Goal: Transaction & Acquisition: Subscribe to service/newsletter

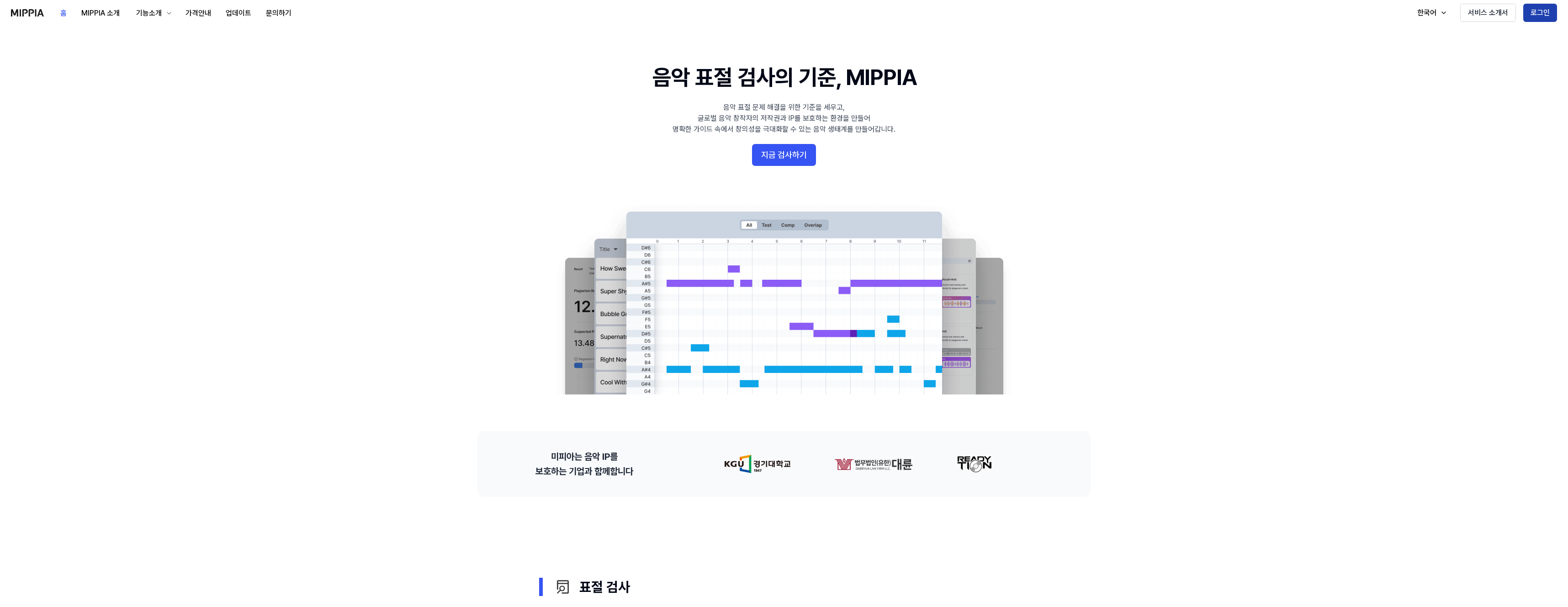
click at [1541, 21] on button "로그인" at bounding box center [1541, 12] width 34 height 18
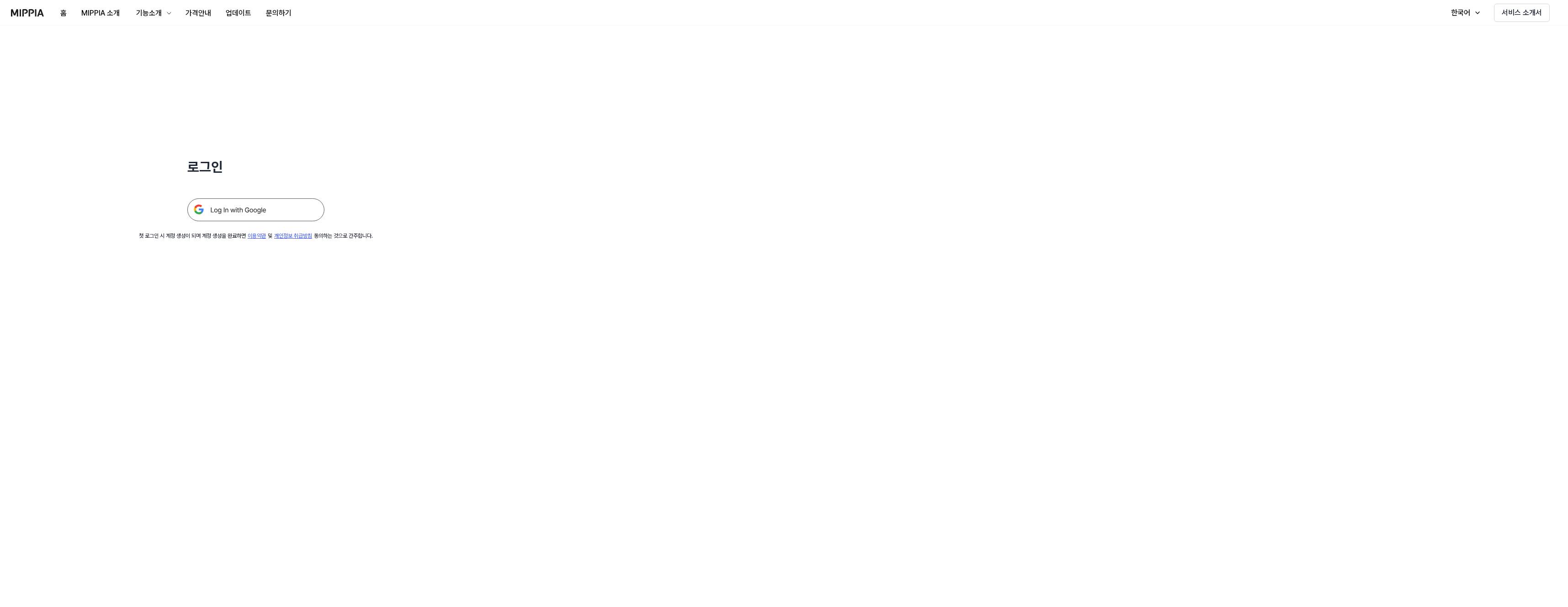
click at [274, 212] on img at bounding box center [255, 210] width 137 height 23
click at [242, 214] on img at bounding box center [255, 210] width 137 height 23
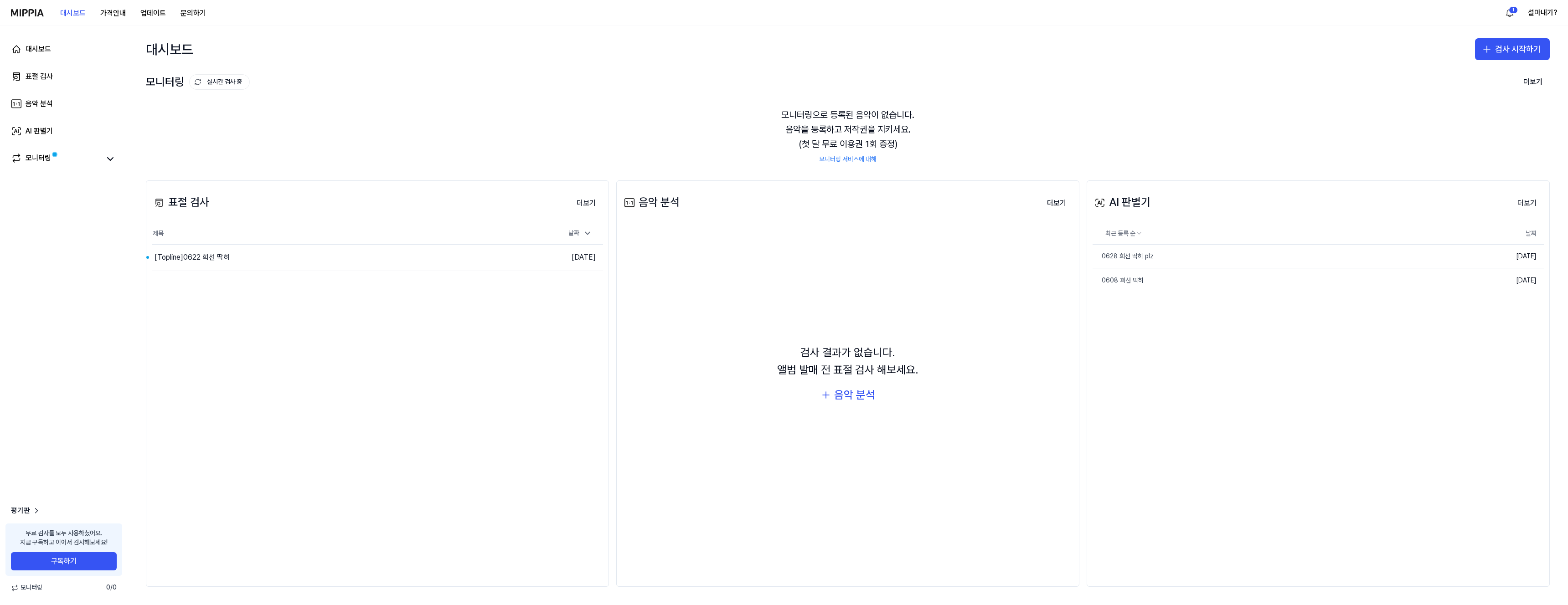
click at [851, 159] on link "모니터링 서비스에 대해" at bounding box center [848, 159] width 57 height 9
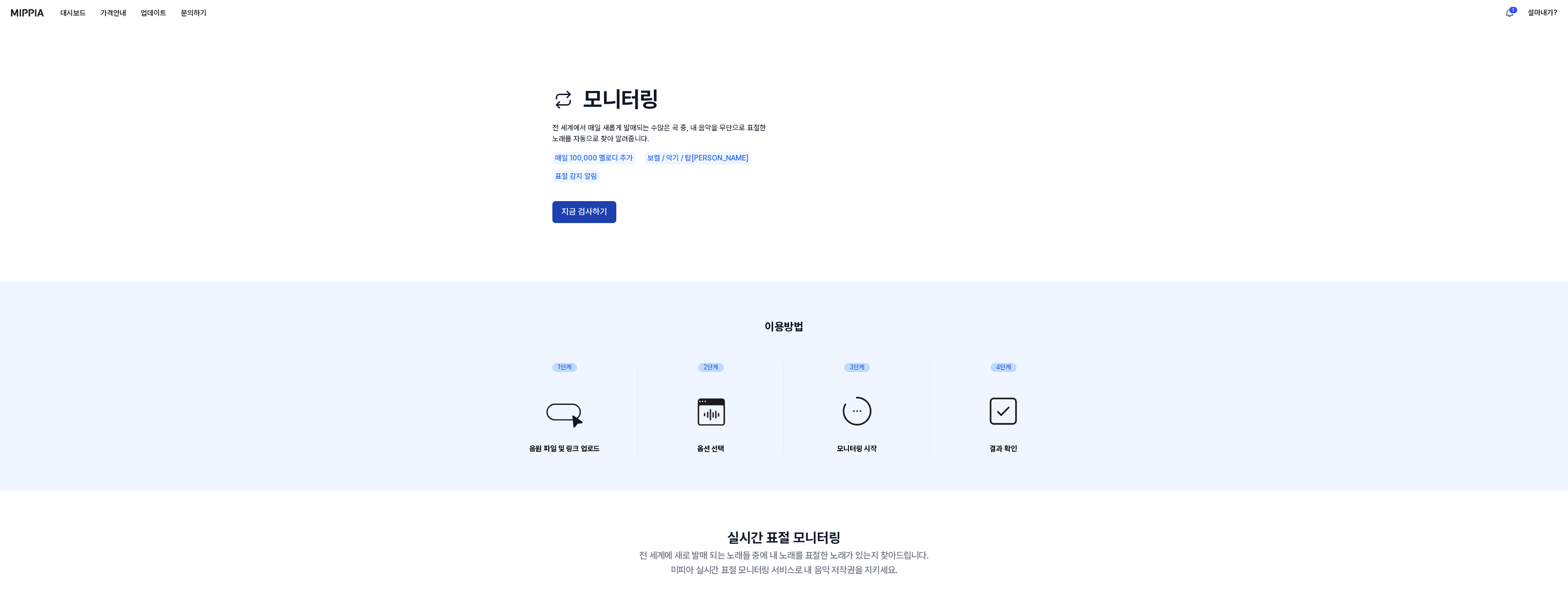
click at [566, 207] on button "지금 검사하기" at bounding box center [584, 212] width 64 height 22
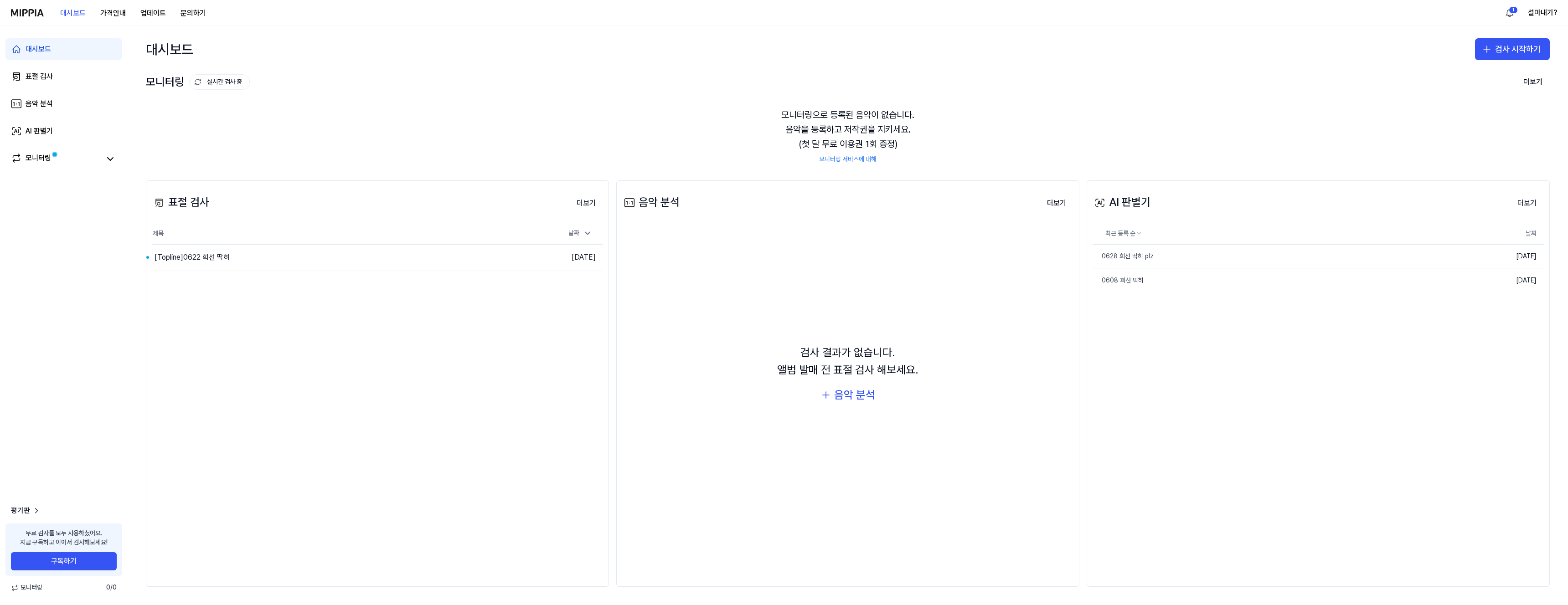
click at [848, 161] on link "모니터링 서비스에 대해" at bounding box center [848, 159] width 57 height 9
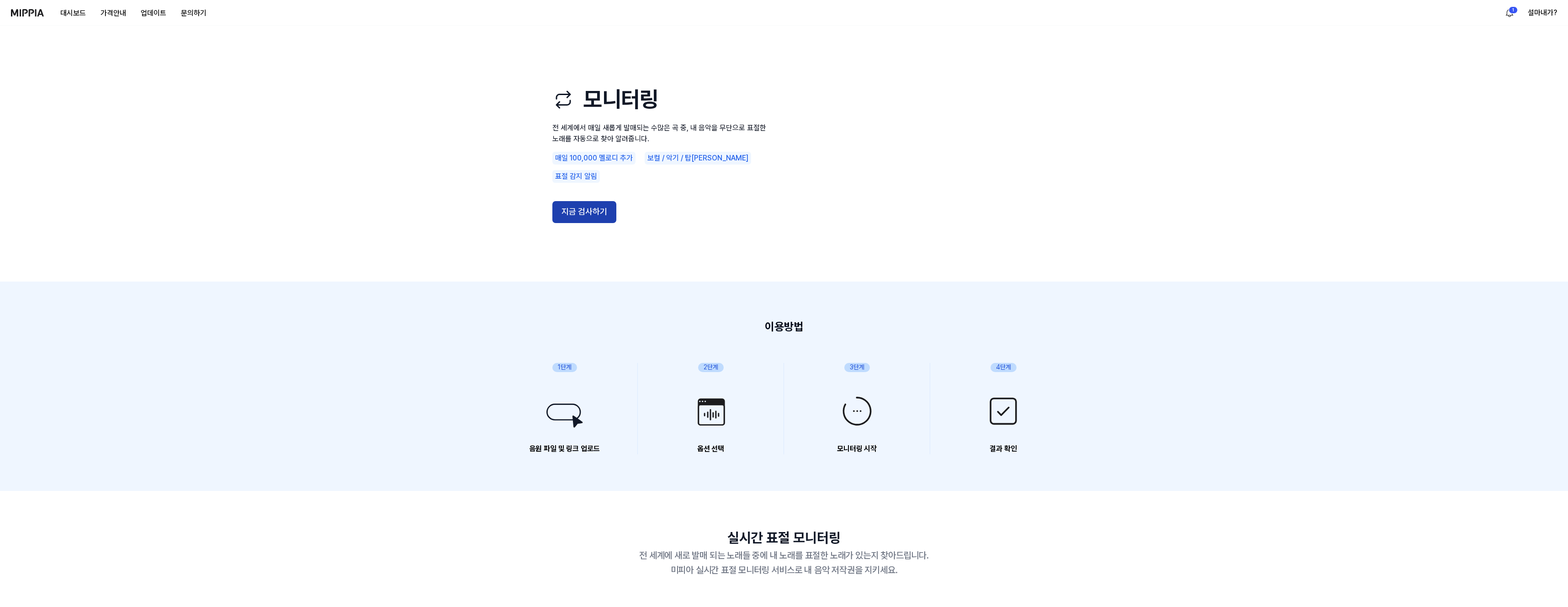
click at [593, 201] on button "지금 검사하기" at bounding box center [584, 212] width 64 height 22
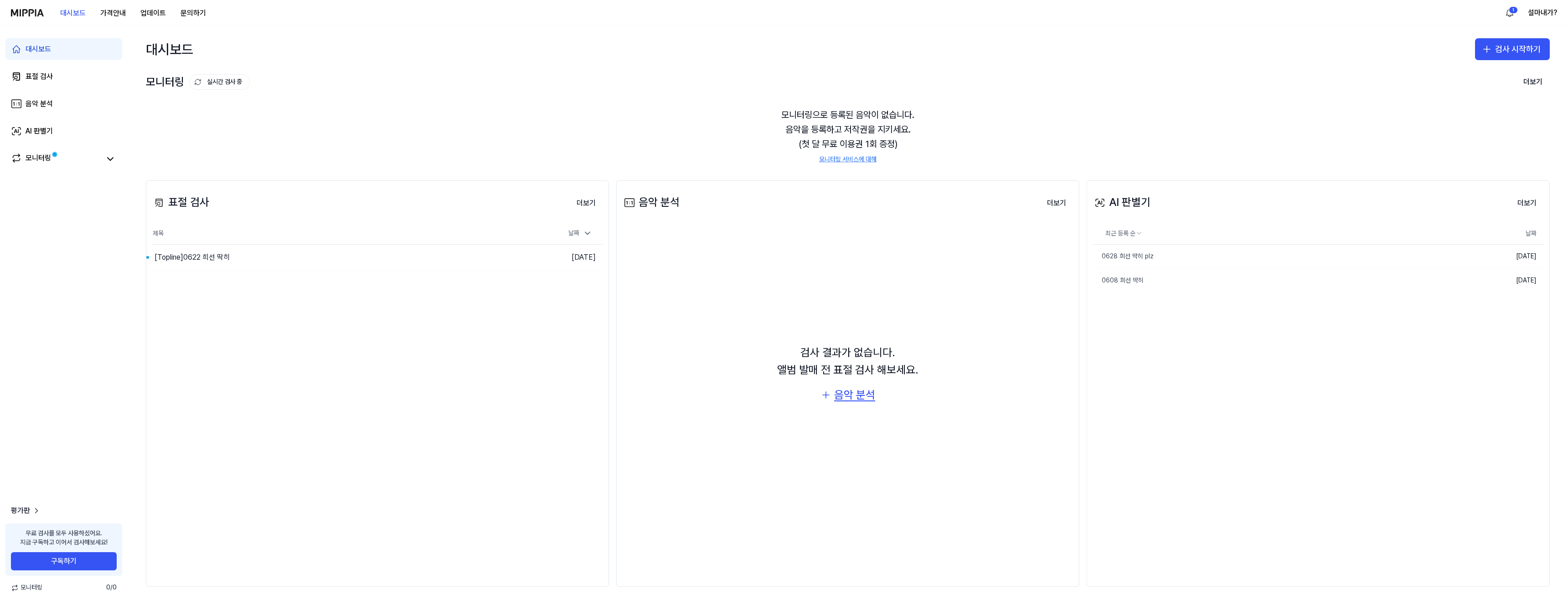
click at [868, 399] on div "음악 분석" at bounding box center [854, 395] width 41 height 17
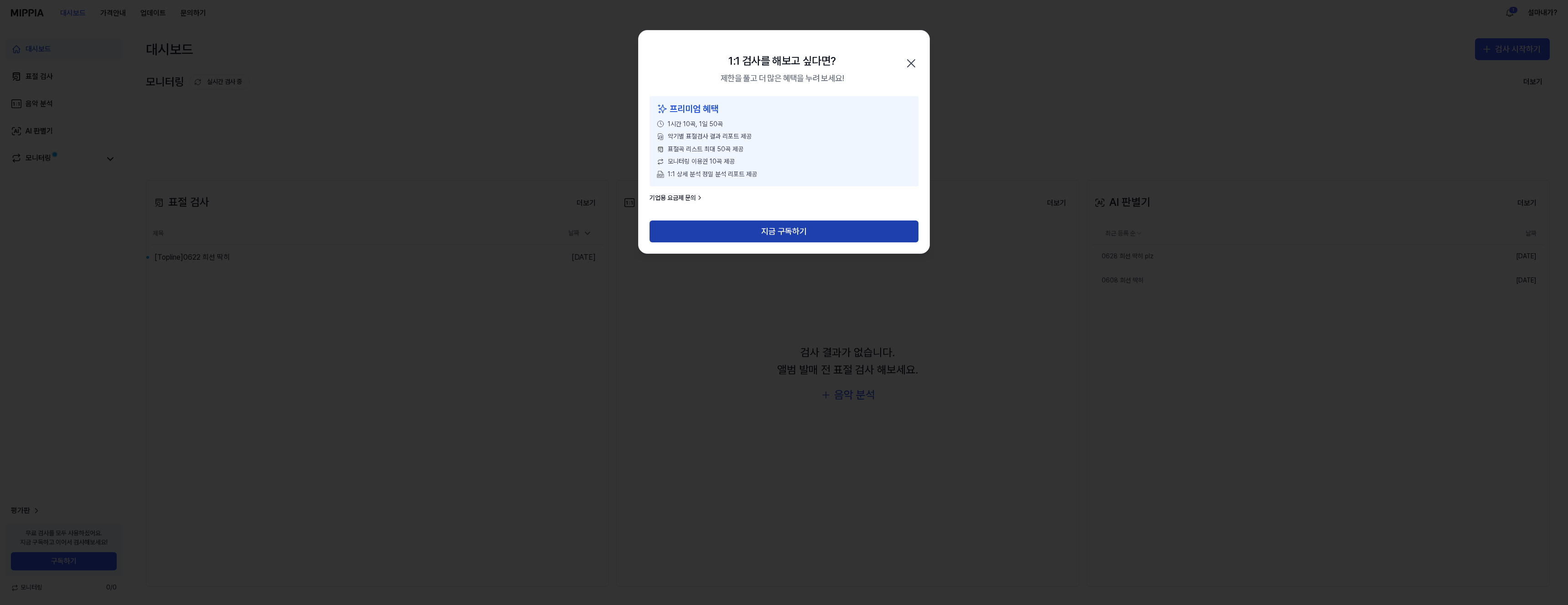
click at [815, 227] on button "지금 구독하기" at bounding box center [784, 231] width 269 height 22
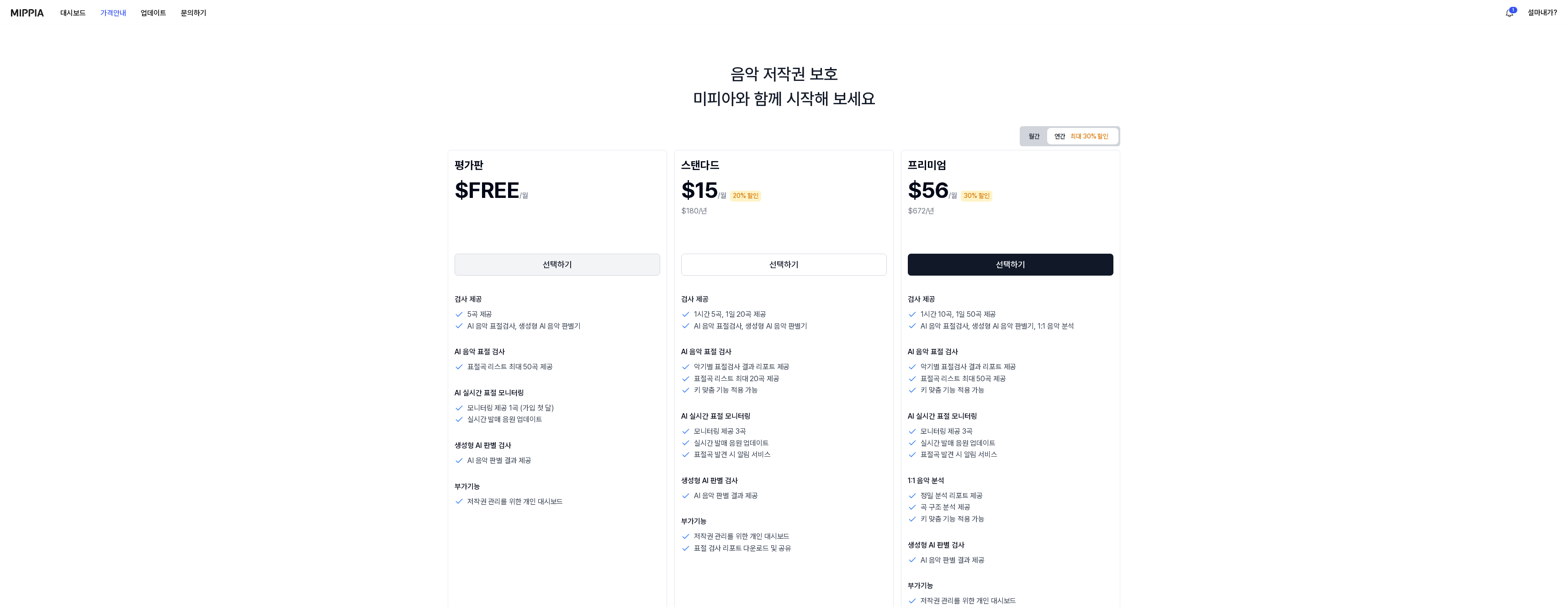
click at [620, 266] on button "선택하기" at bounding box center [557, 264] width 205 height 22
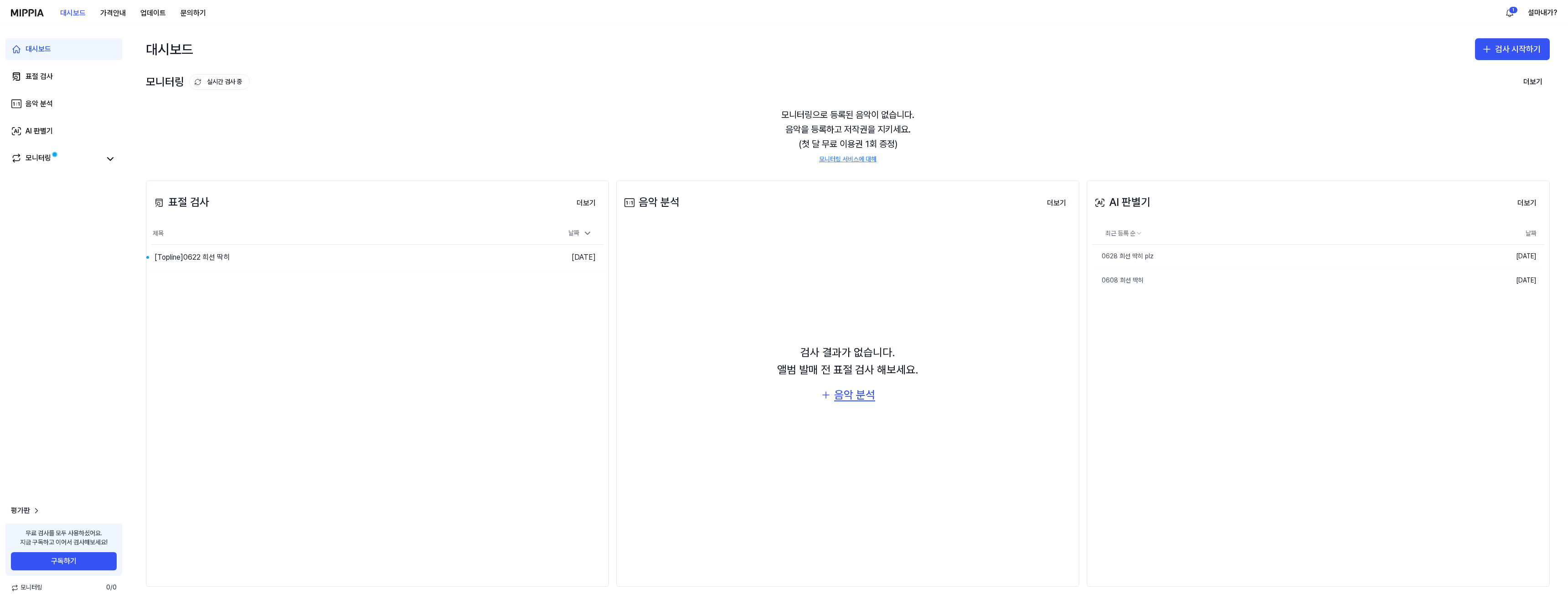
click at [846, 391] on div "음악 분석" at bounding box center [854, 395] width 41 height 17
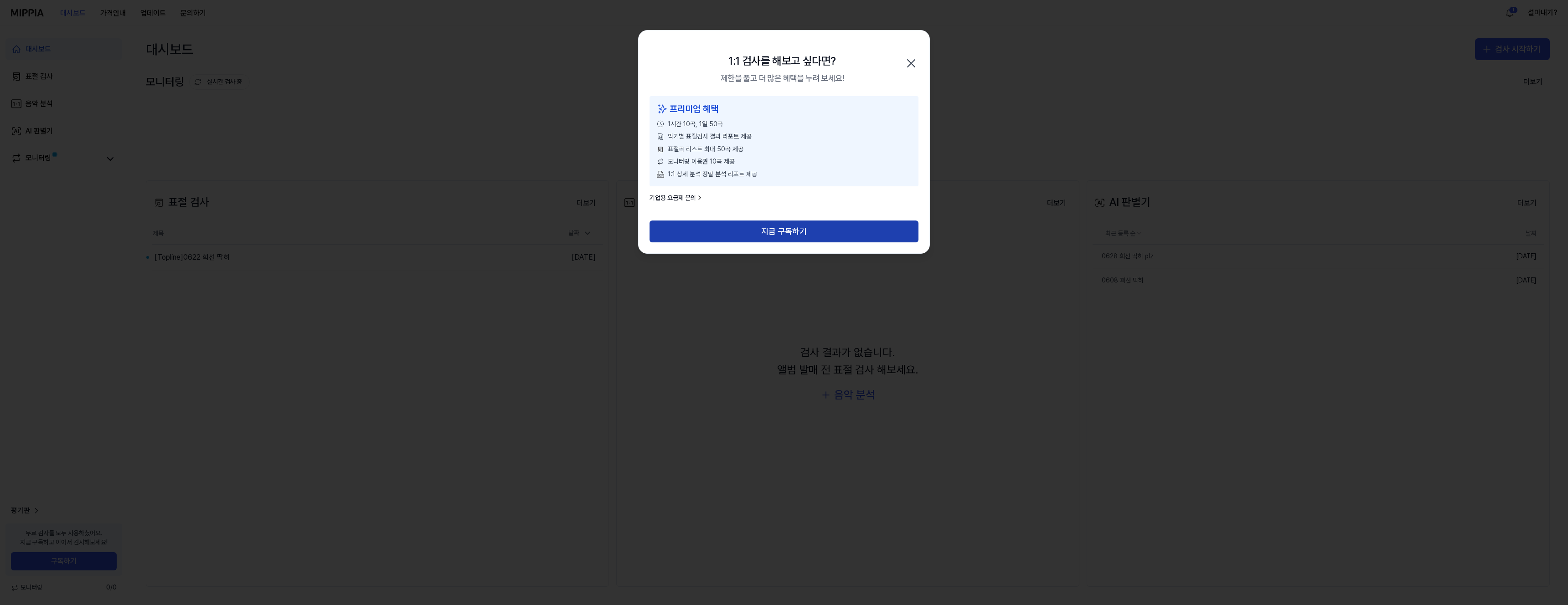
click at [780, 230] on button "지금 구독하기" at bounding box center [784, 231] width 269 height 22
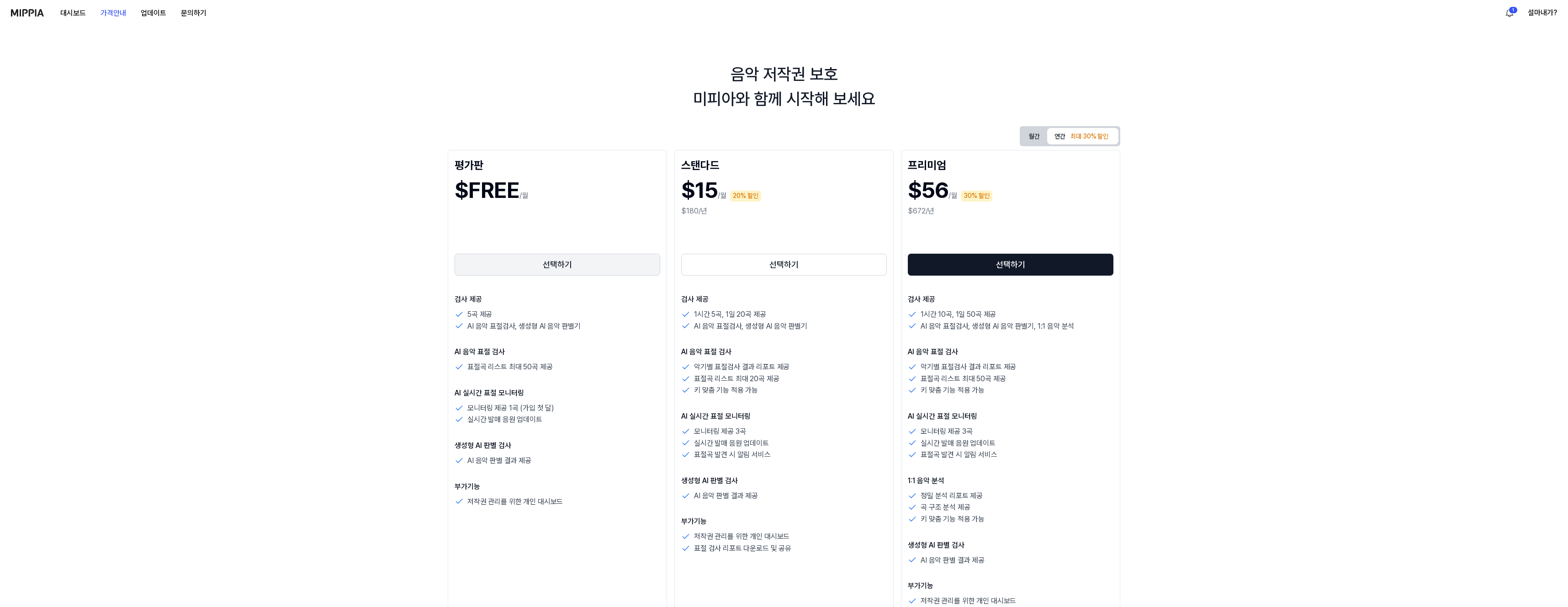
click at [574, 269] on button "선택하기" at bounding box center [557, 264] width 205 height 22
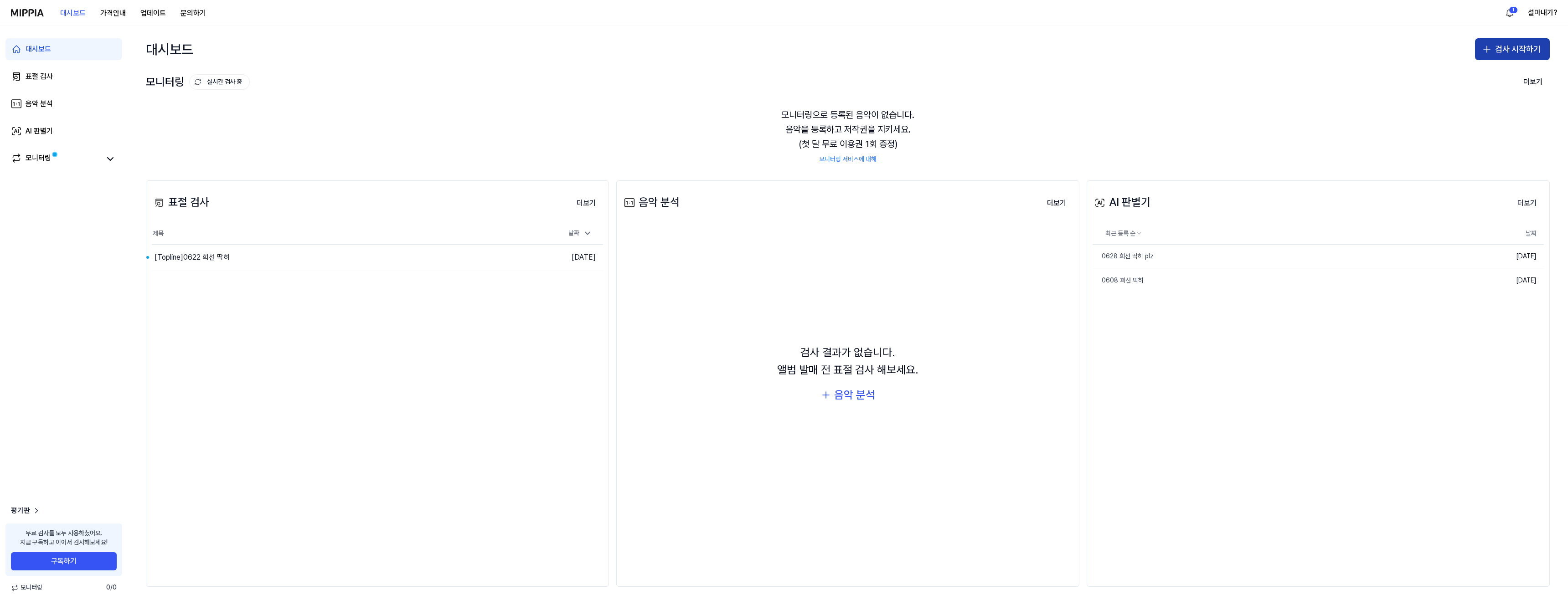
click at [1513, 56] on button "검사 시작하기" at bounding box center [1512, 49] width 75 height 22
click at [1482, 107] on div "AI 판별기" at bounding box center [1476, 107] width 23 height 9
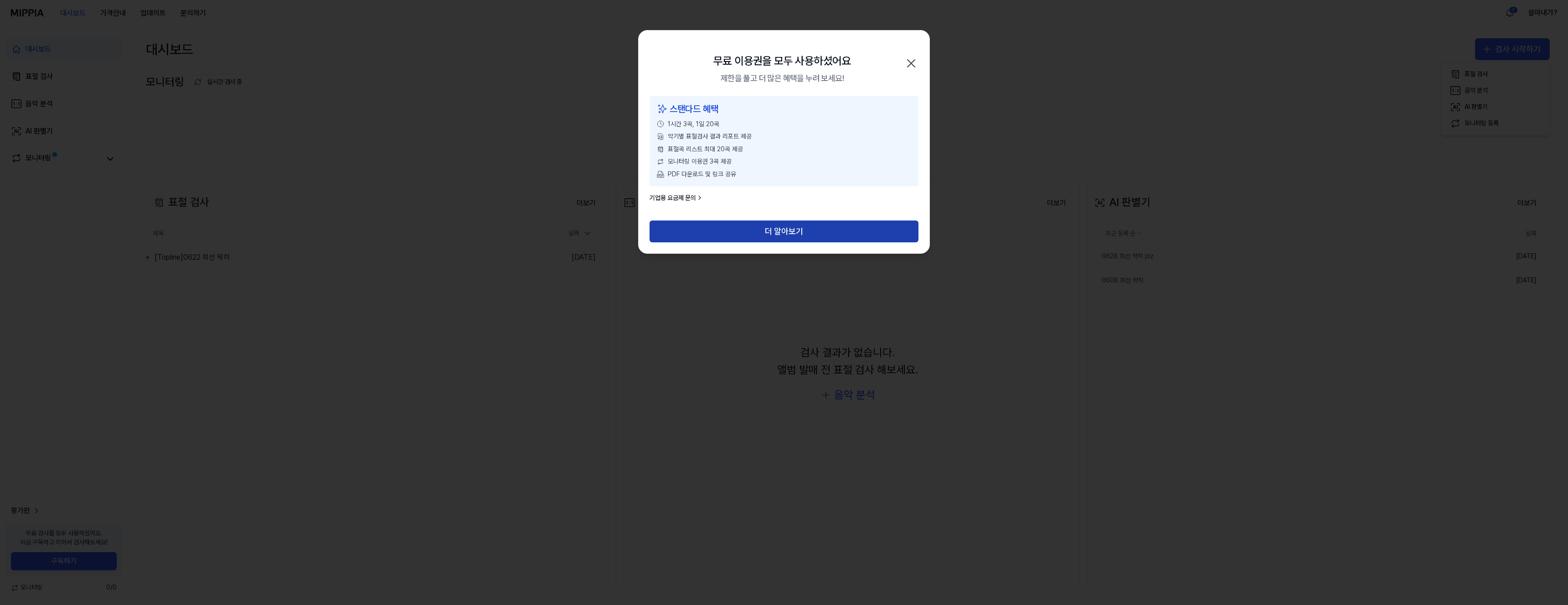
click at [845, 229] on button "더 알아보기" at bounding box center [784, 231] width 269 height 22
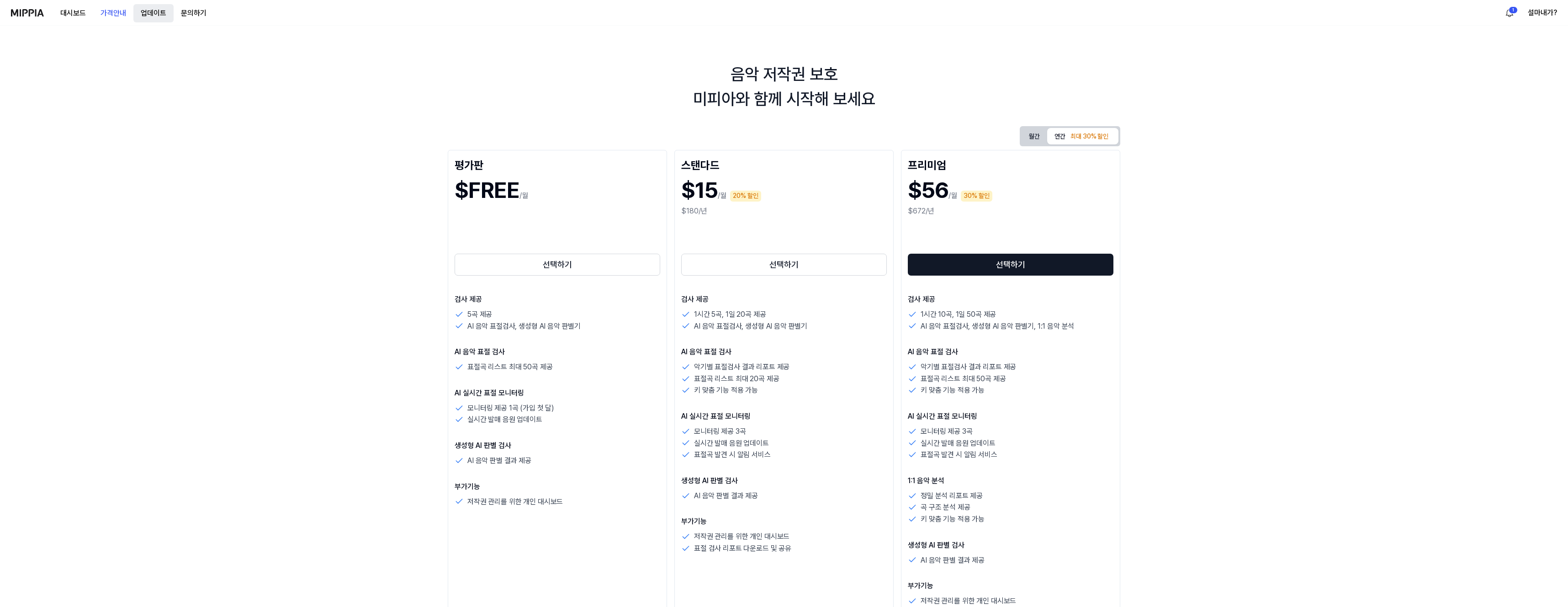
click at [145, 13] on button "업데이트" at bounding box center [153, 13] width 40 height 18
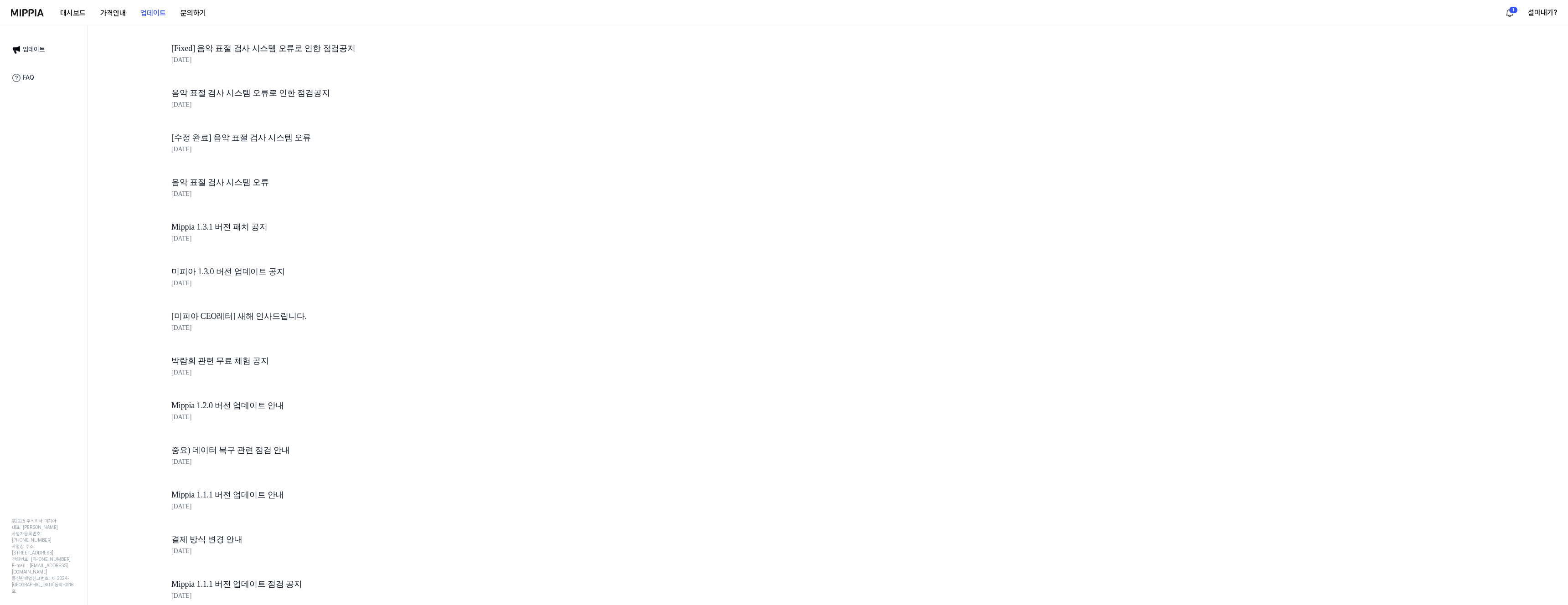
scroll to position [890, 0]
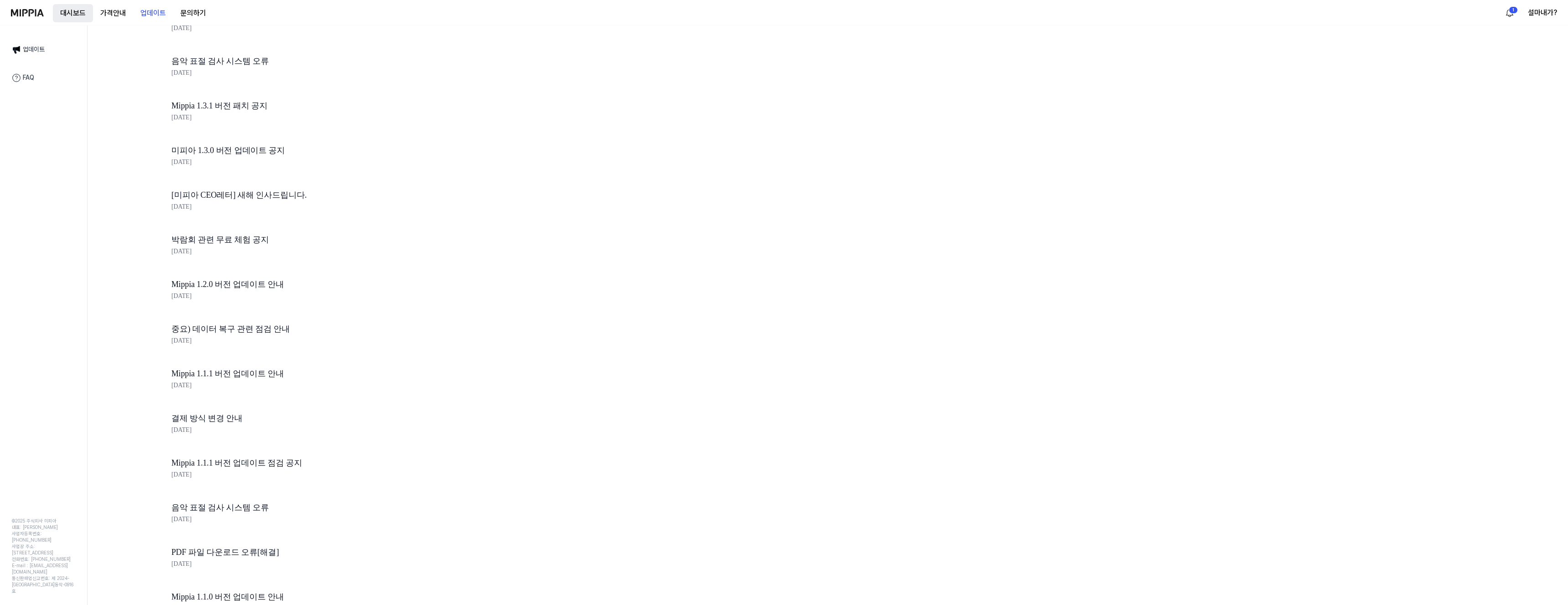
click at [67, 16] on button "대시보드" at bounding box center [73, 13] width 40 height 18
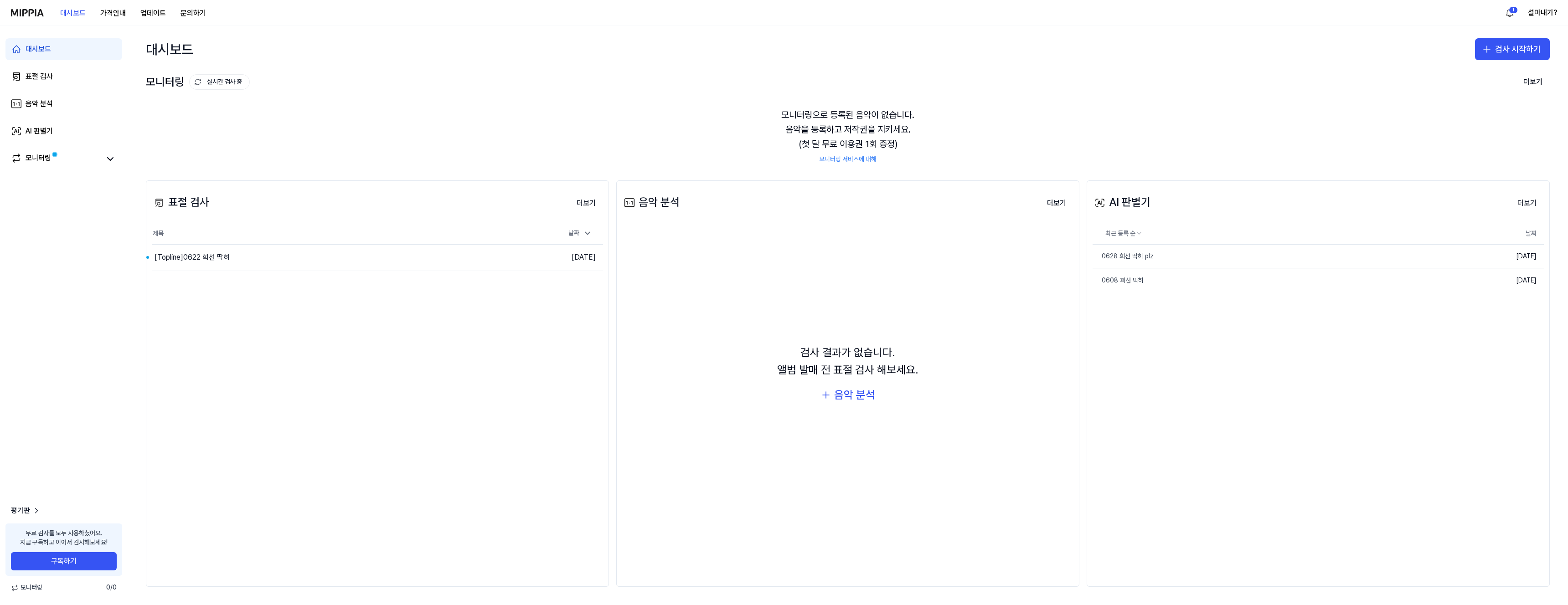
drag, startPoint x: 1146, startPoint y: 204, endPoint x: 1096, endPoint y: 203, distance: 50.0
click at [1096, 203] on div "AI 판별기 더보기" at bounding box center [1317, 202] width 451 height 25
click at [1532, 202] on button "더보기" at bounding box center [1527, 203] width 34 height 18
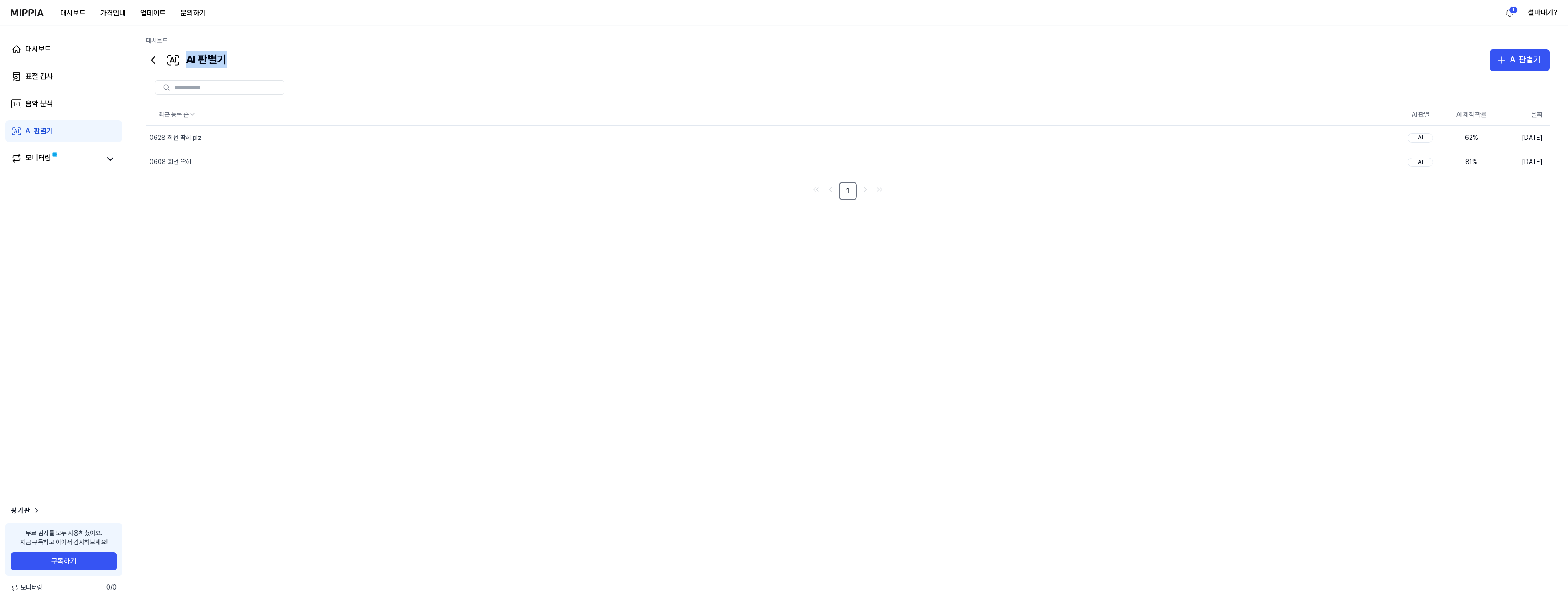
drag, startPoint x: 243, startPoint y: 63, endPoint x: 178, endPoint y: 59, distance: 65.1
click at [178, 59] on div "AI 판별기 AI 판별기" at bounding box center [848, 60] width 1404 height 22
click at [64, 157] on link "모니터링" at bounding box center [55, 159] width 89 height 13
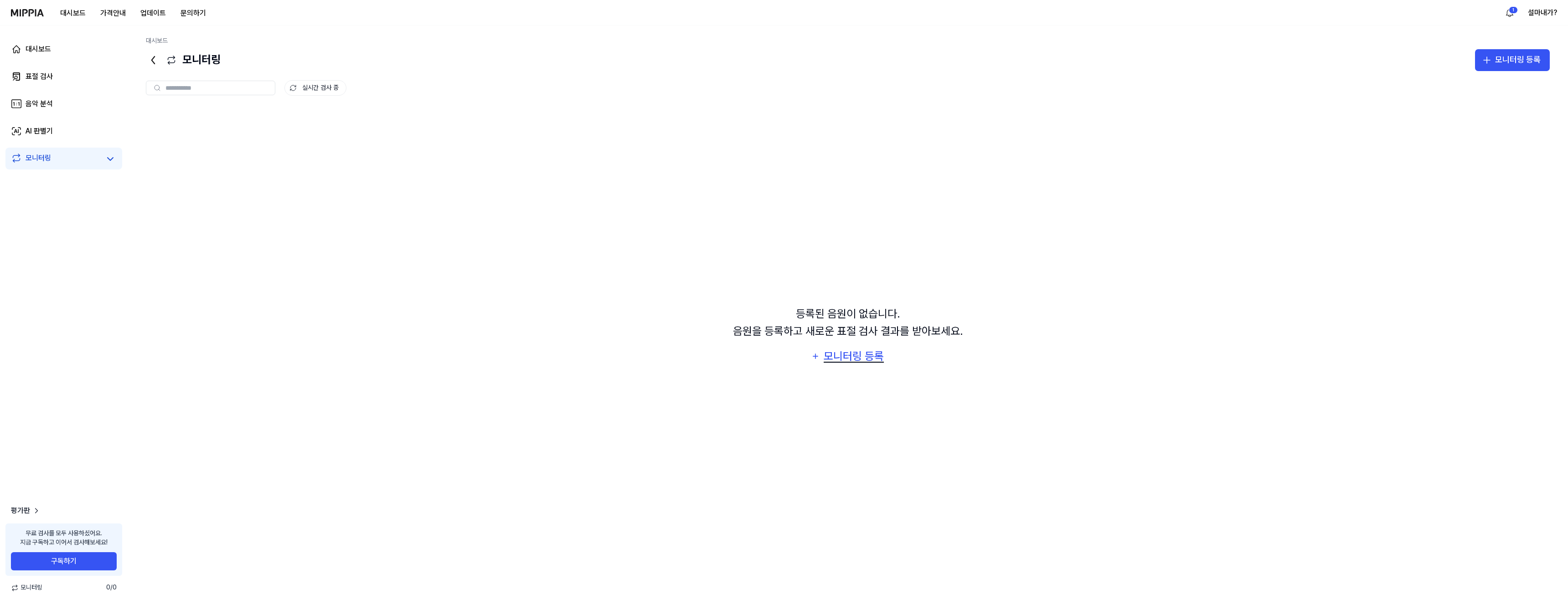
click at [849, 352] on div "모니터링 등록" at bounding box center [853, 356] width 62 height 17
